Goal: Information Seeking & Learning: Learn about a topic

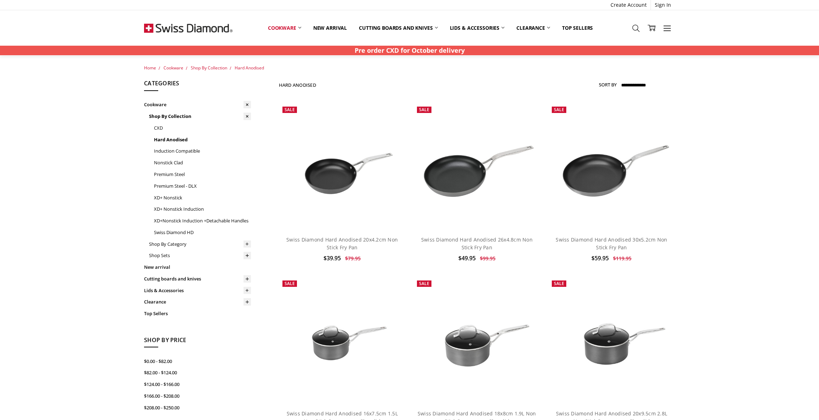
scroll to position [579, 0]
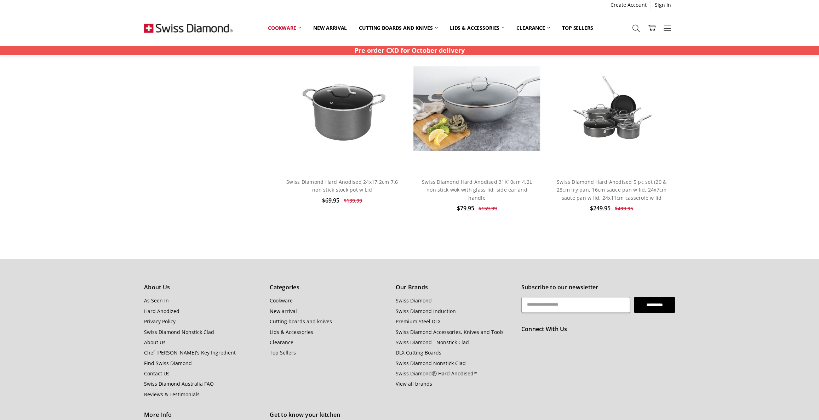
click at [410, 50] on strong "Pre order CXD for October delivery" at bounding box center [410, 50] width 110 height 8
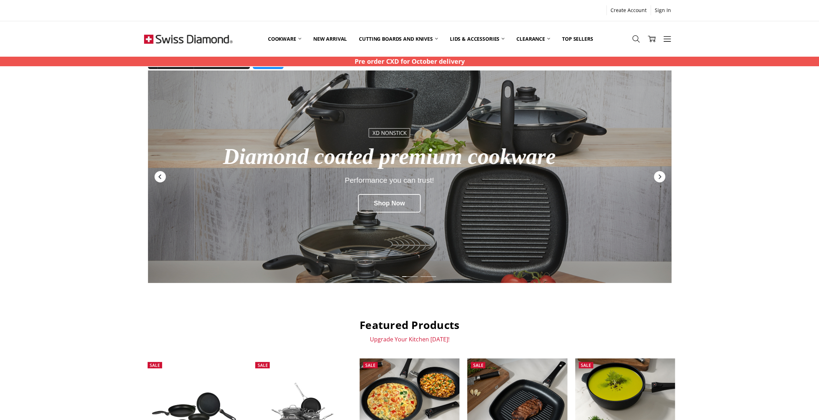
click at [161, 173] on div "Previous" at bounding box center [159, 176] width 11 height 11
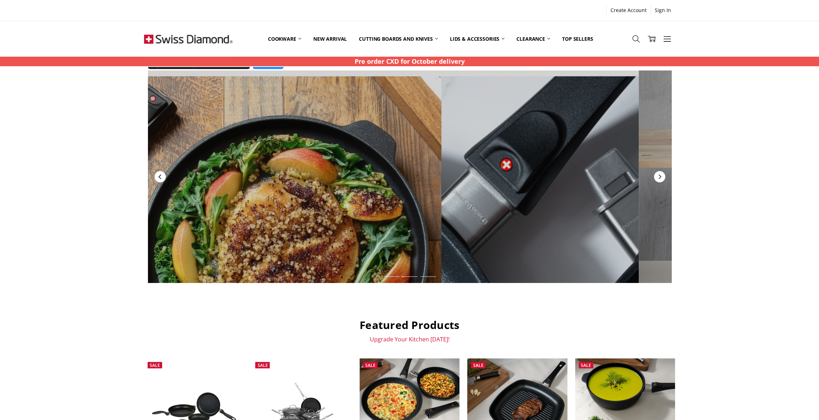
click at [161, 173] on div "Previous" at bounding box center [159, 176] width 11 height 11
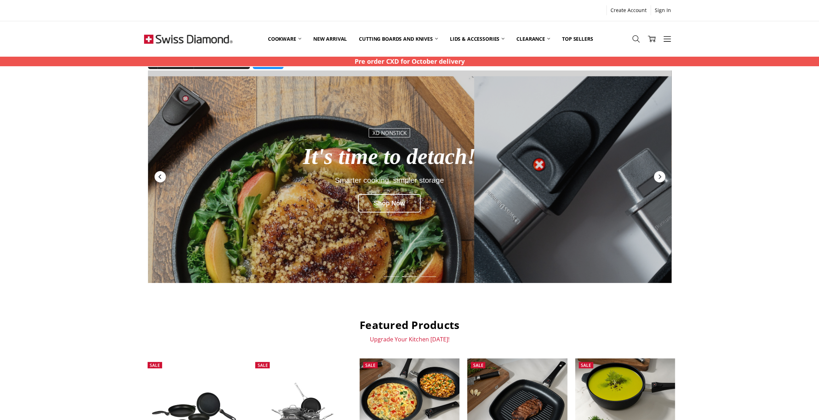
click at [161, 173] on div "Previous" at bounding box center [159, 176] width 11 height 11
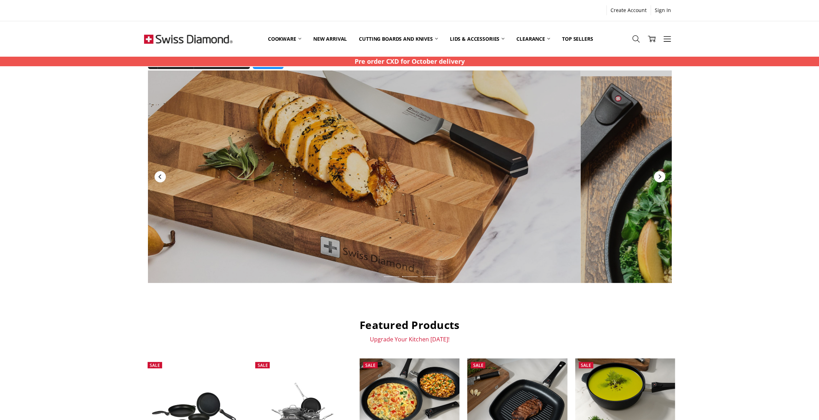
click at [161, 173] on div "Previous" at bounding box center [159, 176] width 11 height 11
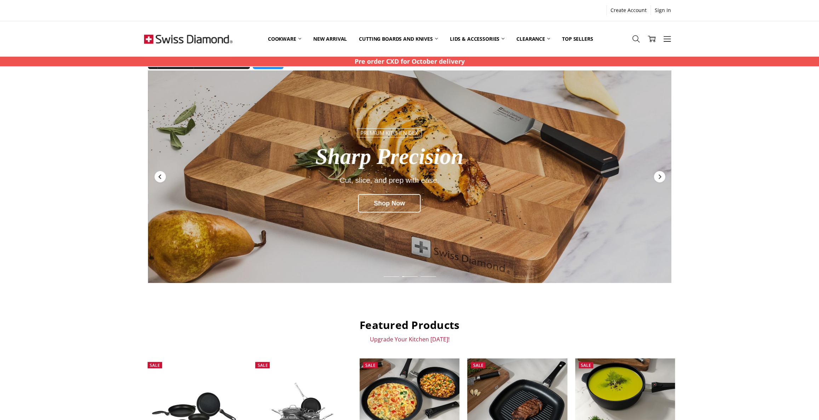
click at [161, 173] on div "Previous" at bounding box center [159, 176] width 11 height 11
drag, startPoint x: 159, startPoint y: 179, endPoint x: 155, endPoint y: 180, distance: 4.0
click at [159, 180] on div "Previous" at bounding box center [159, 176] width 11 height 11
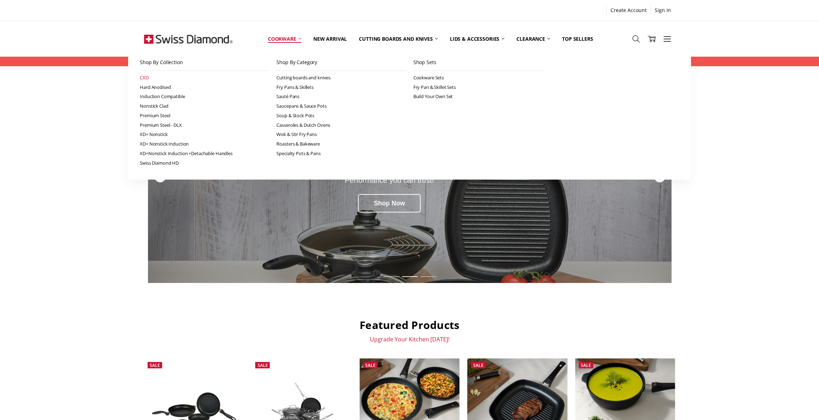
click at [142, 75] on link "CXD" at bounding box center [204, 78] width 129 height 10
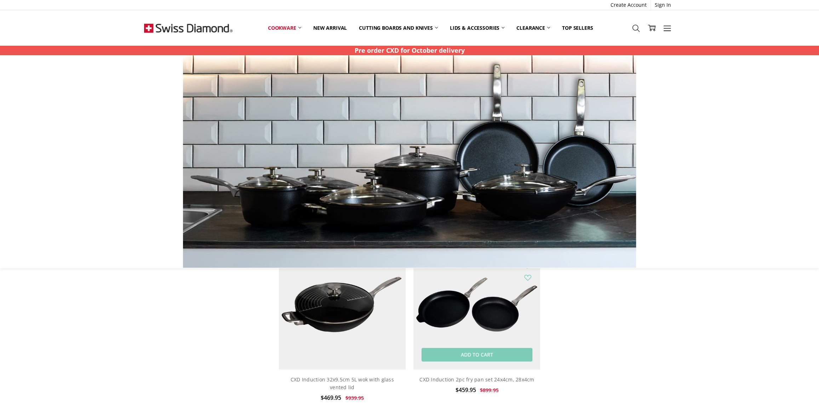
scroll to position [1147, 0]
click at [79, 110] on img at bounding box center [230, 161] width 453 height 212
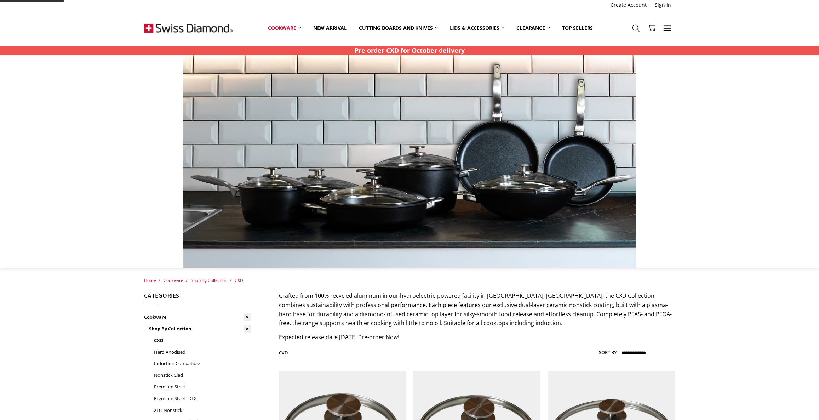
scroll to position [938, 0]
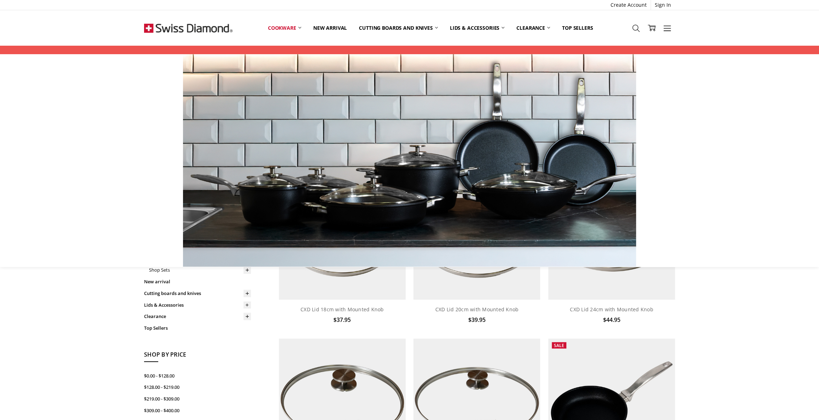
scroll to position [197, 0]
click at [201, 30] on img at bounding box center [188, 27] width 88 height 35
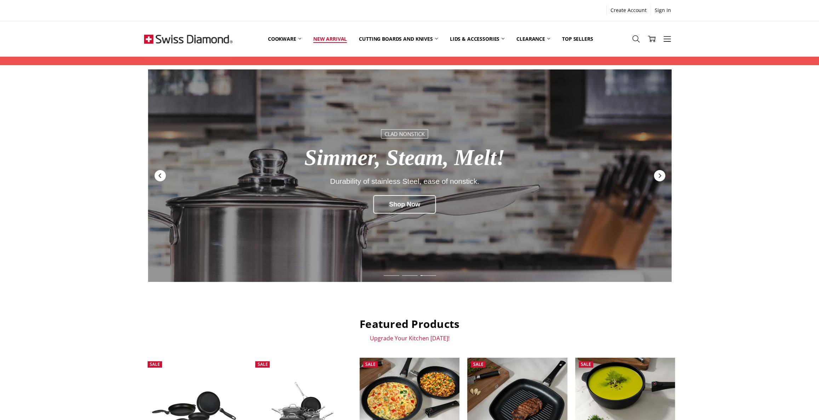
click at [330, 38] on link "New arrival" at bounding box center [330, 38] width 46 height 31
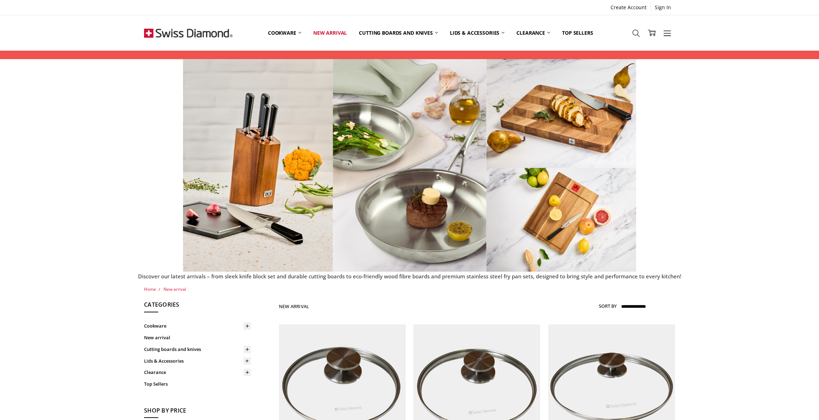
click at [703, 227] on div at bounding box center [409, 165] width 811 height 212
click at [165, 36] on img at bounding box center [188, 32] width 88 height 35
